Goal: Transaction & Acquisition: Download file/media

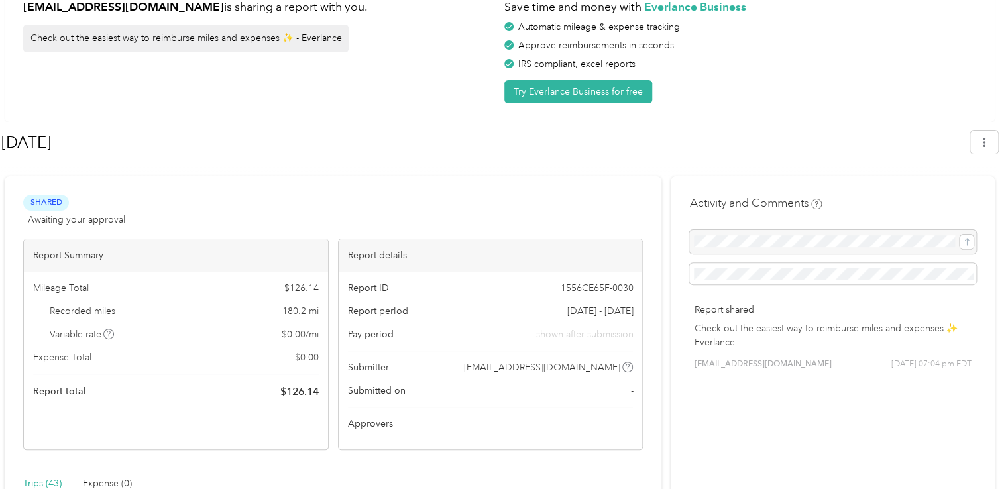
scroll to position [66, 0]
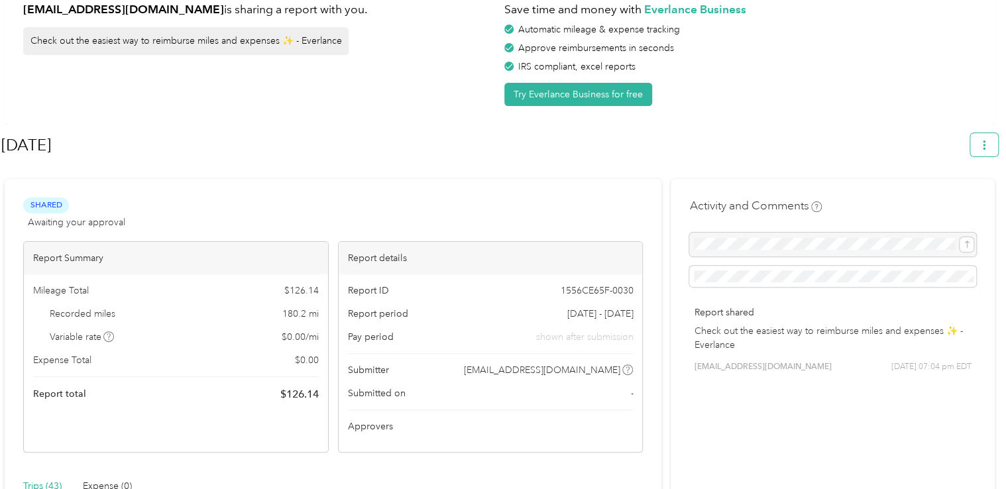
click at [989, 143] on icon "button" at bounding box center [984, 145] width 9 height 9
click at [966, 196] on li "Download" at bounding box center [953, 207] width 91 height 23
click at [949, 200] on span "Download" at bounding box center [953, 207] width 44 height 14
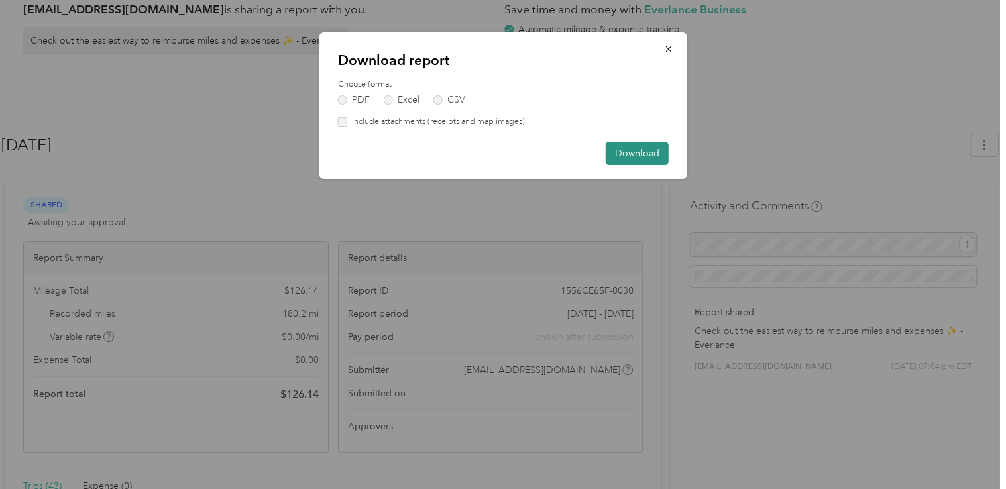
click at [634, 152] on button "Download" at bounding box center [637, 153] width 63 height 23
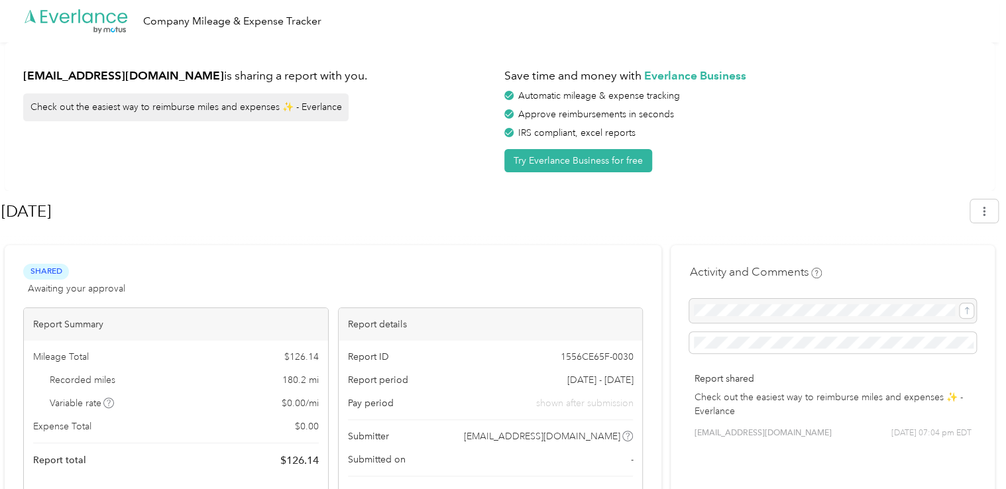
click at [972, 213] on div "[DATE]" at bounding box center [499, 213] width 997 height 39
click at [986, 208] on icon "button" at bounding box center [984, 211] width 3 height 9
click at [933, 266] on span "Download" at bounding box center [953, 273] width 44 height 14
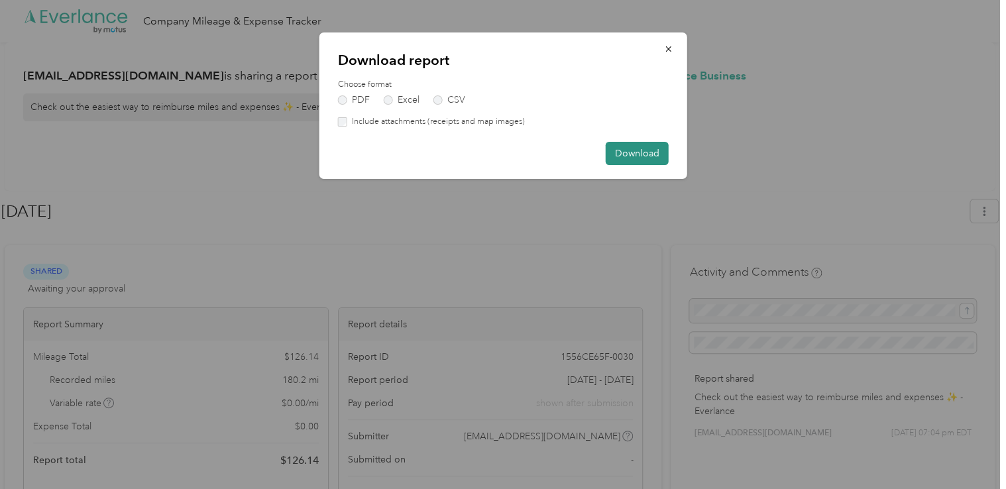
click at [662, 158] on button "Download" at bounding box center [637, 153] width 63 height 23
